Goal: Complete application form

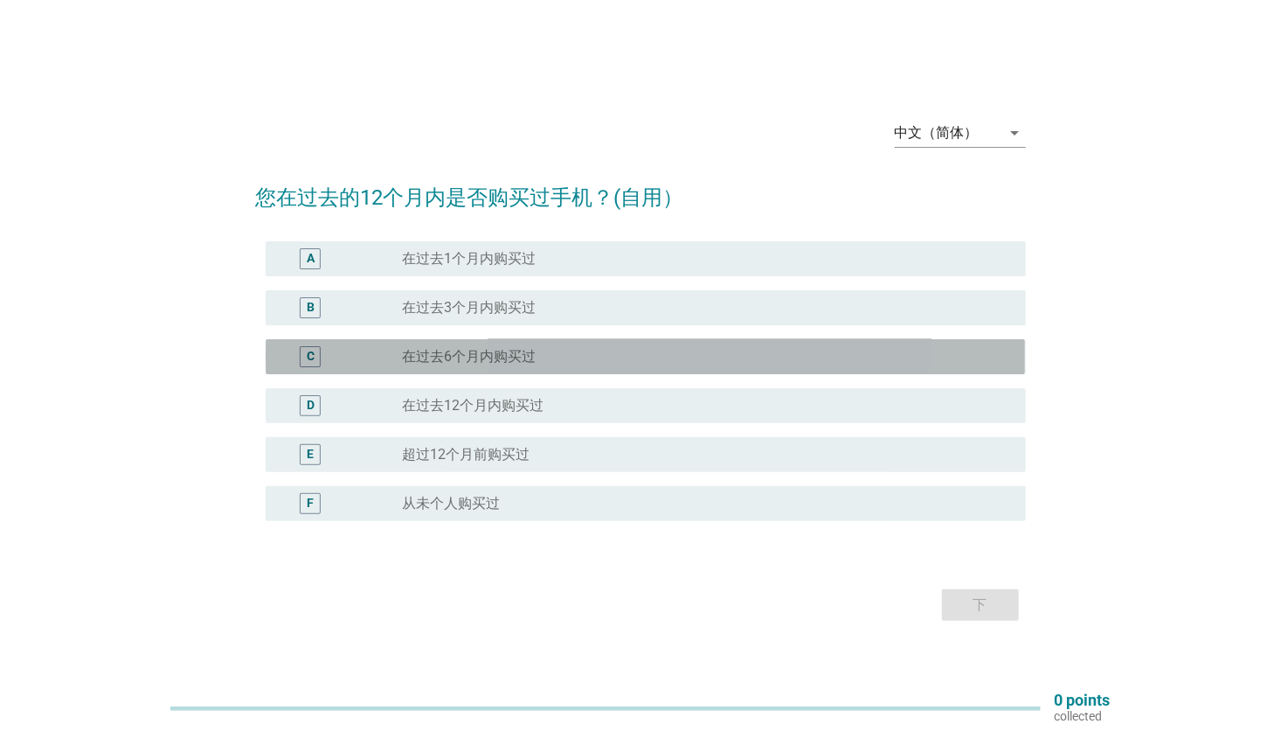
click at [551, 357] on div "radio_button_unchecked 在过去6个月内购买过" at bounding box center [700, 356] width 596 height 17
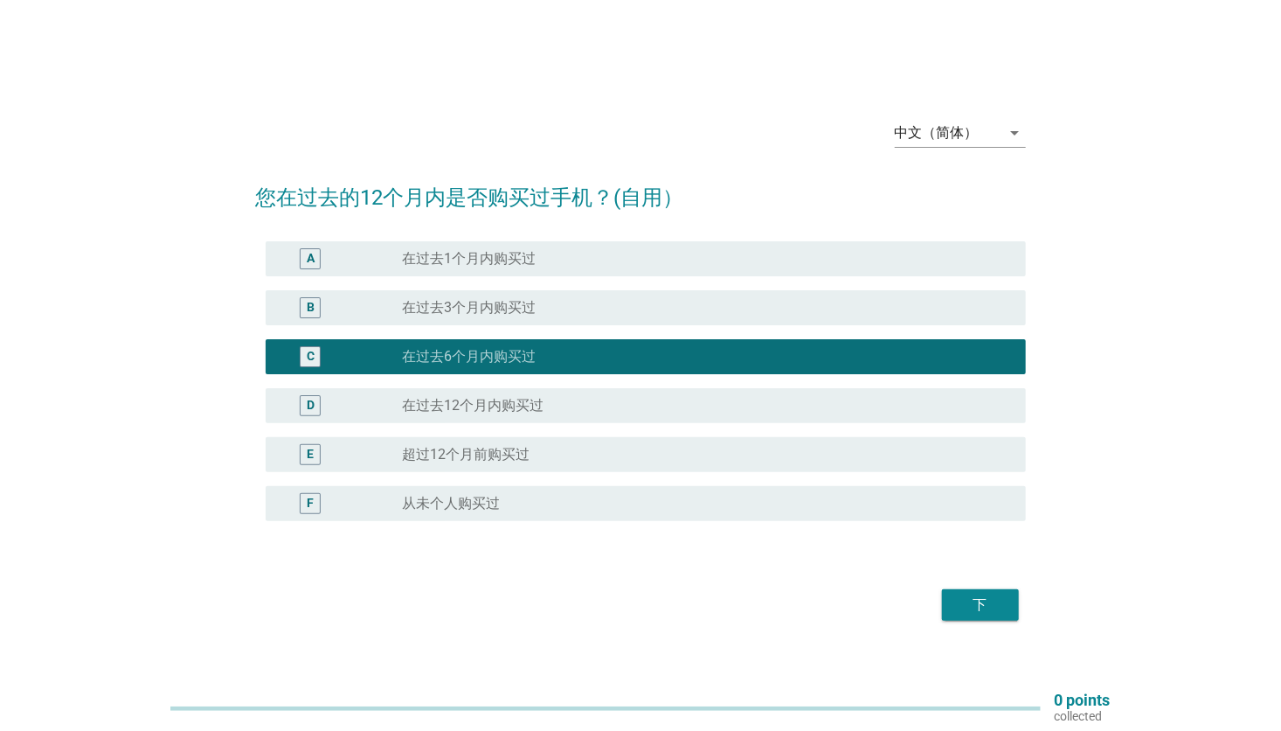
click at [1008, 609] on button "下" at bounding box center [980, 604] width 77 height 31
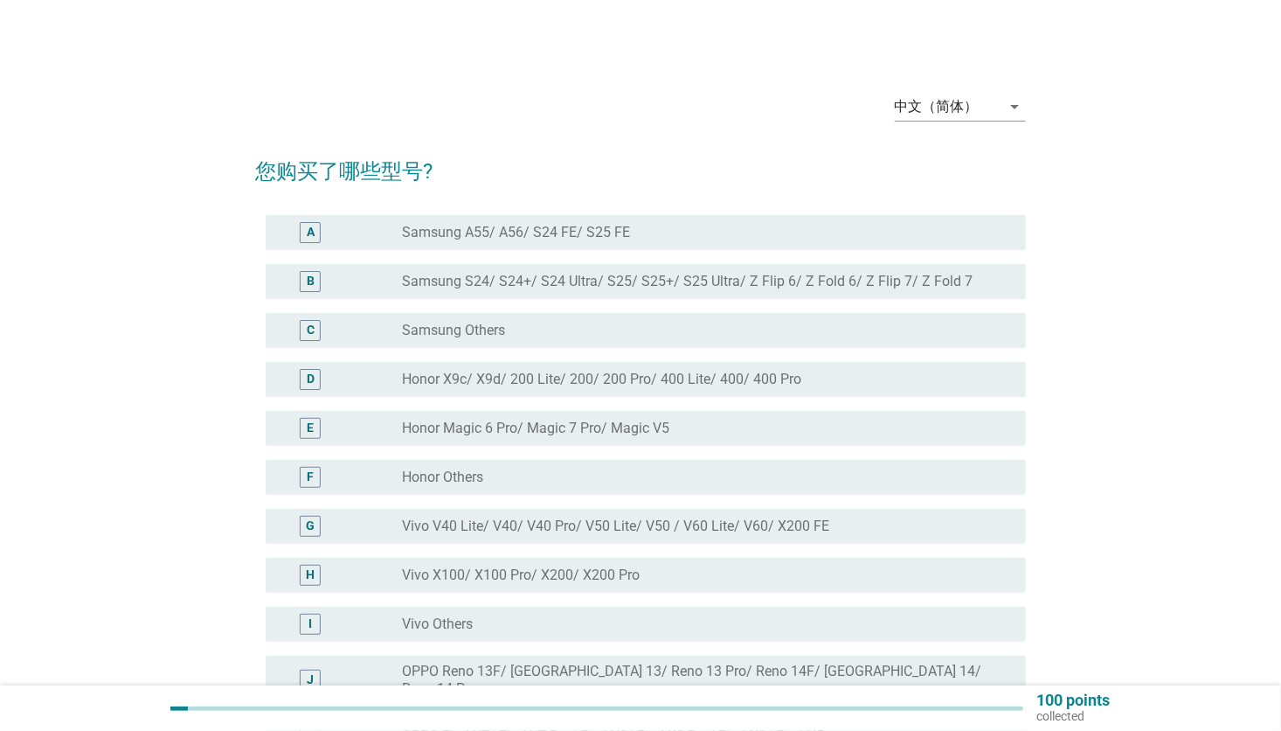
click at [557, 283] on label "Samsung S24/ S24+/ S24 Ultra/ S25/ S25+/ S25 Ultra/ Z Flip 6/ Z Fold 6/ Z Flip …" at bounding box center [687, 281] width 571 height 17
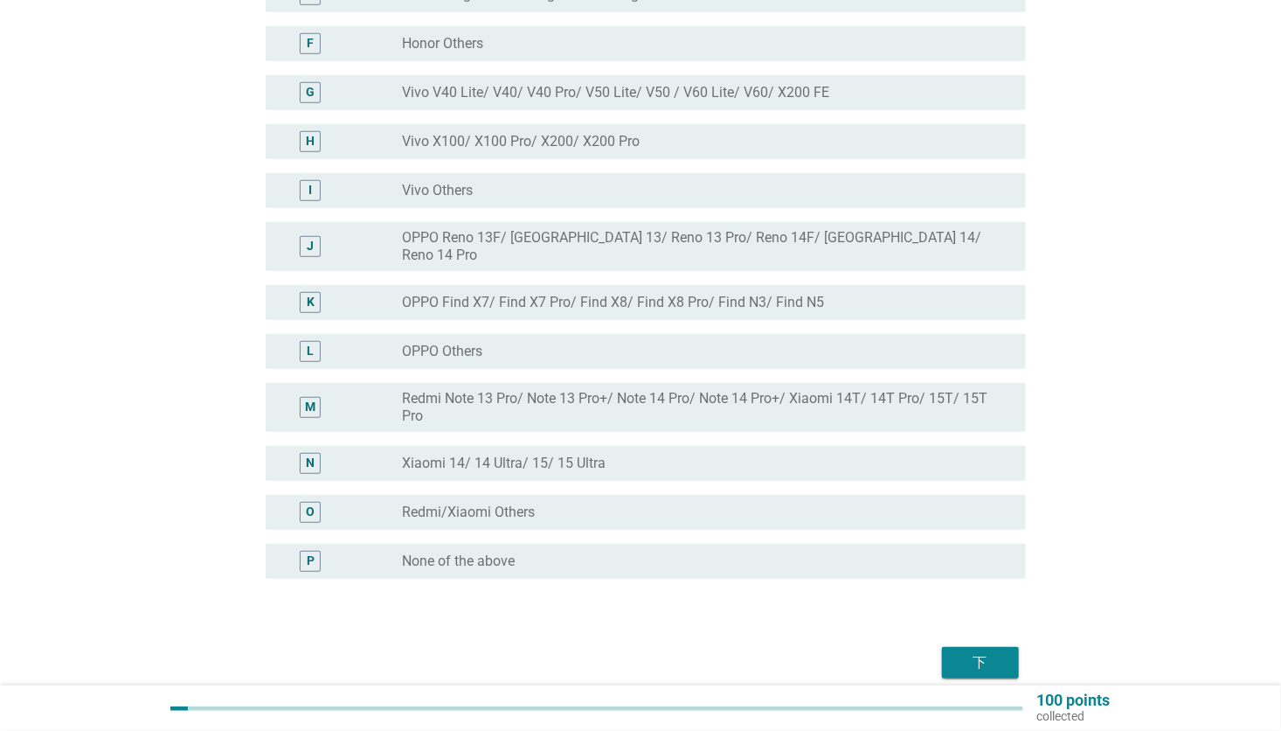
scroll to position [496, 0]
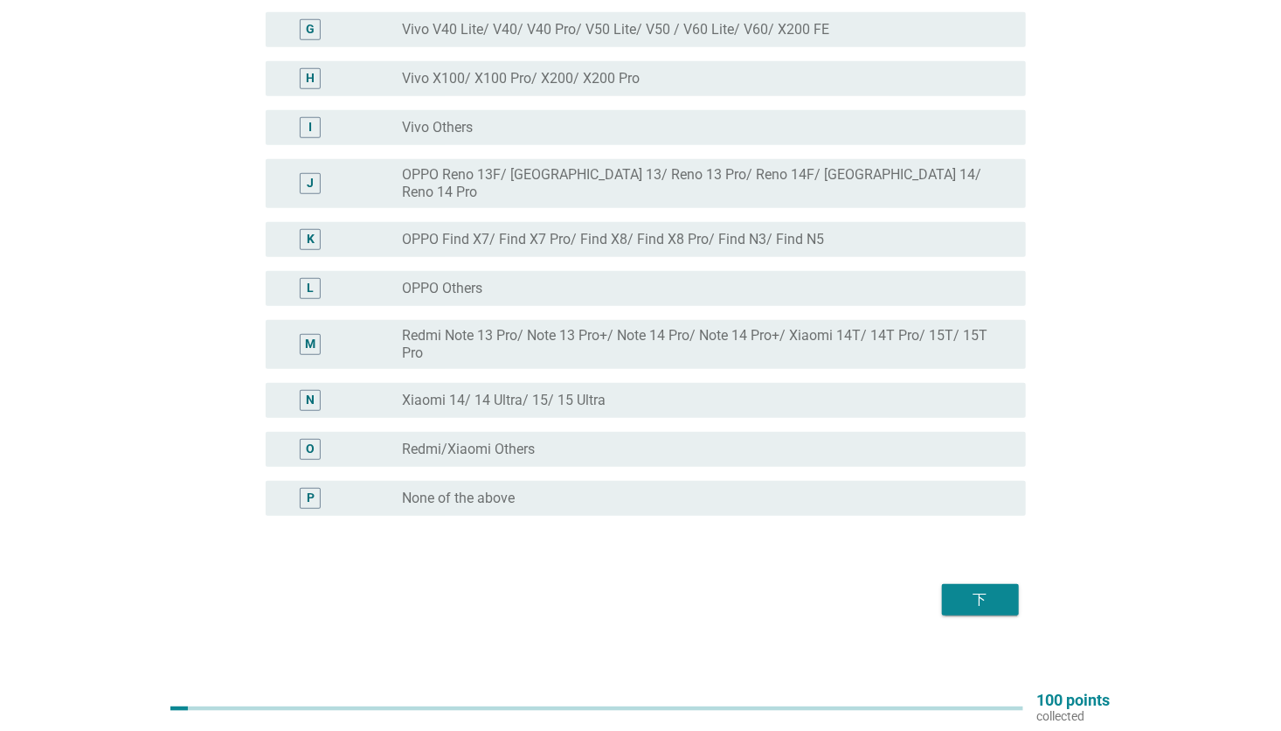
click at [996, 589] on div "下" at bounding box center [980, 599] width 49 height 21
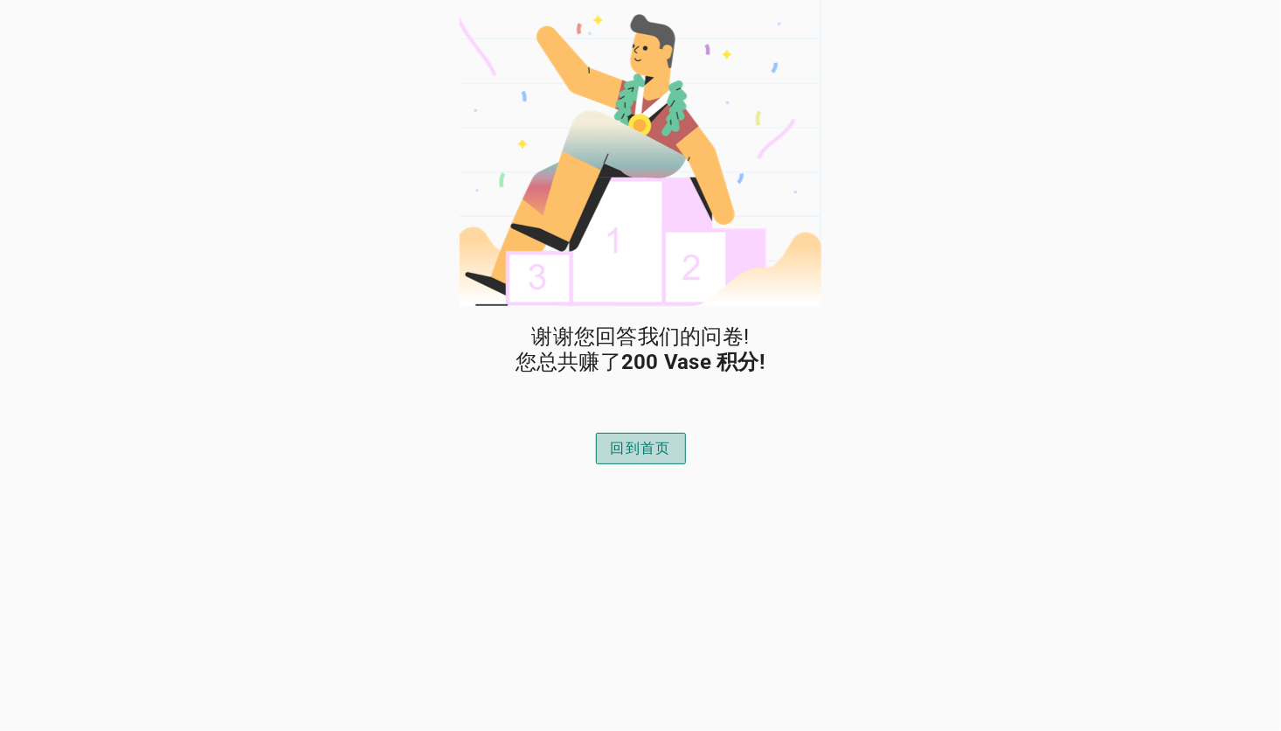
click at [630, 446] on div "回到首页" at bounding box center [641, 448] width 60 height 21
